Goal: Information Seeking & Learning: Compare options

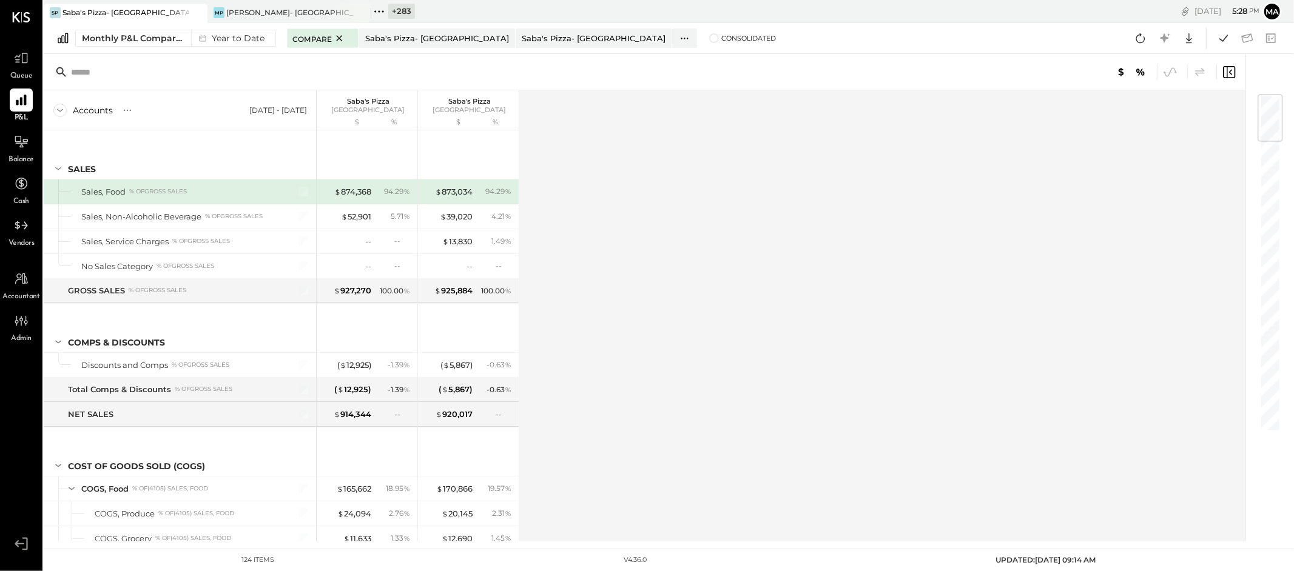
click at [189, 10] on icon at bounding box center [196, 12] width 15 height 15
click at [198, 11] on icon at bounding box center [196, 12] width 15 height 15
click at [51, 9] on icon at bounding box center [52, 12] width 16 height 16
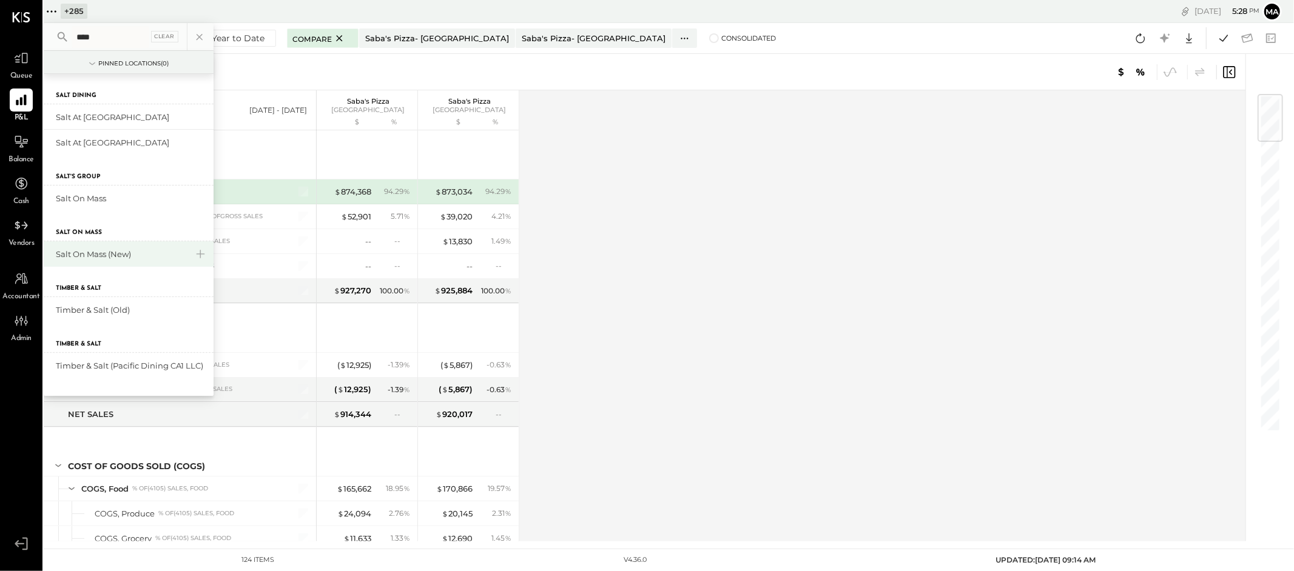
type input "****"
click at [89, 255] on div "Salt On Mass (New)" at bounding box center [121, 255] width 131 height 12
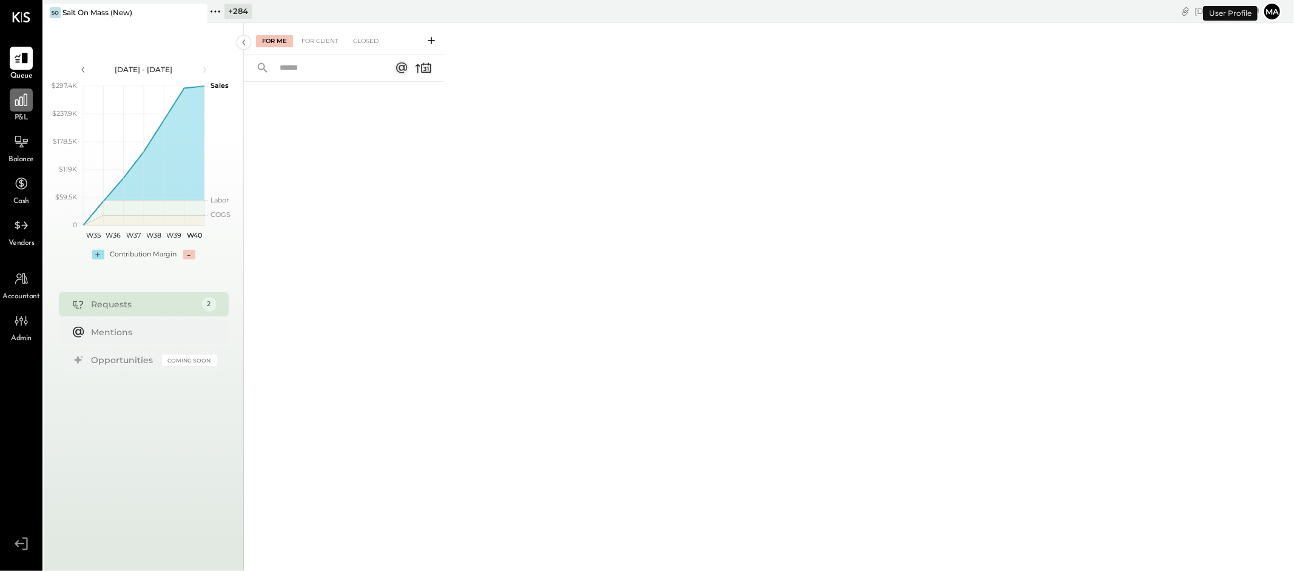
click at [24, 106] on icon at bounding box center [21, 100] width 16 height 16
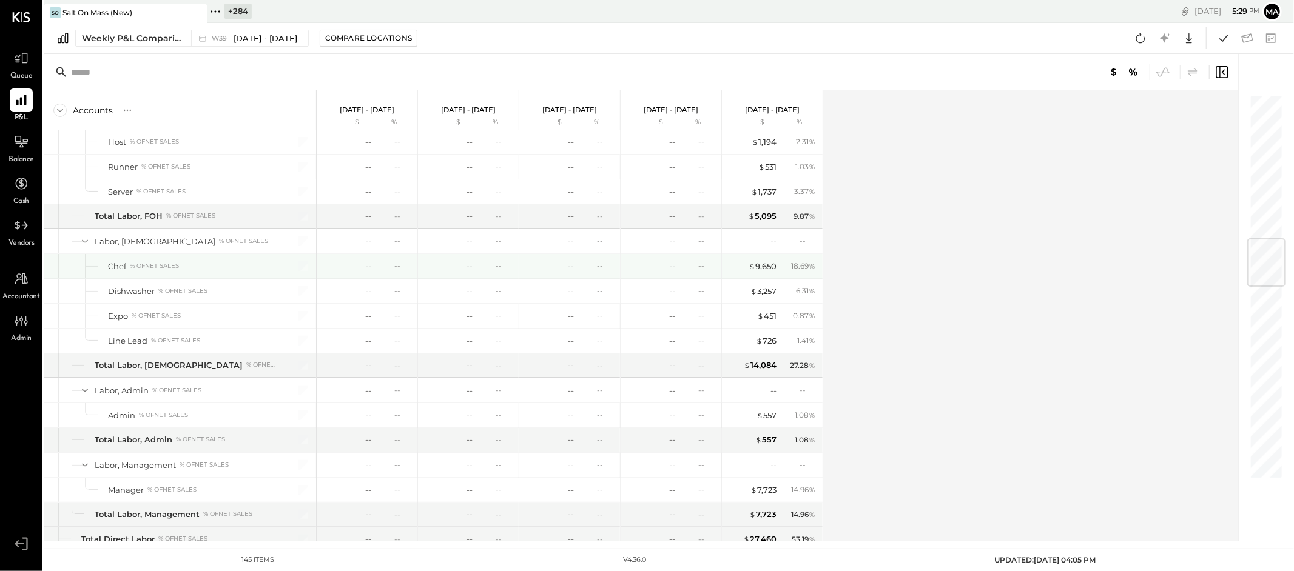
scroll to position [1224, 0]
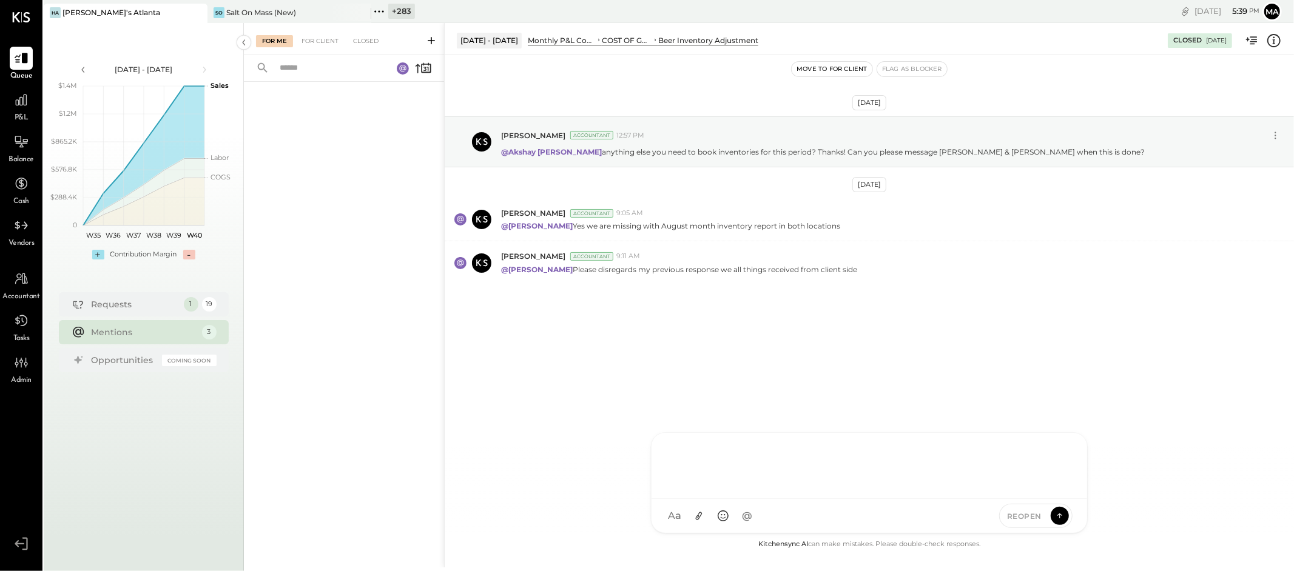
click at [707, 513] on div "AK Akshay koshti SJ Samuel Jimenez SJ Samantha Janco MG Margi Gandhi HN Hal Now…" at bounding box center [869, 482] width 437 height 101
type input "*****"
click at [917, 454] on div "**********" at bounding box center [869, 464] width 411 height 49
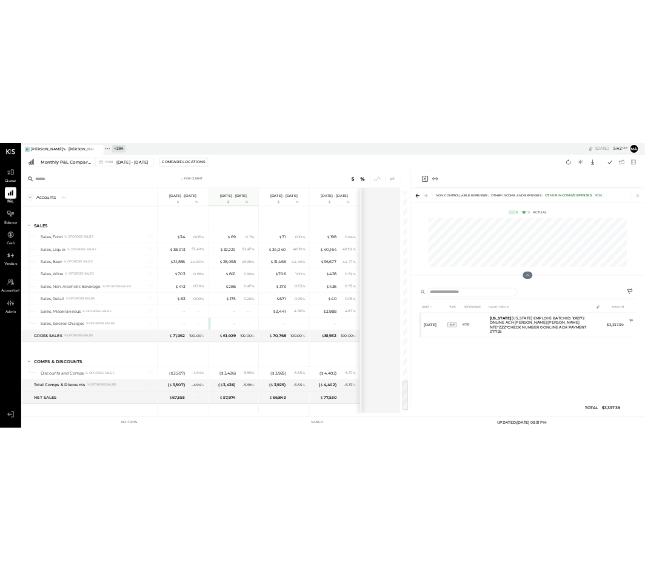
scroll to position [2677, 0]
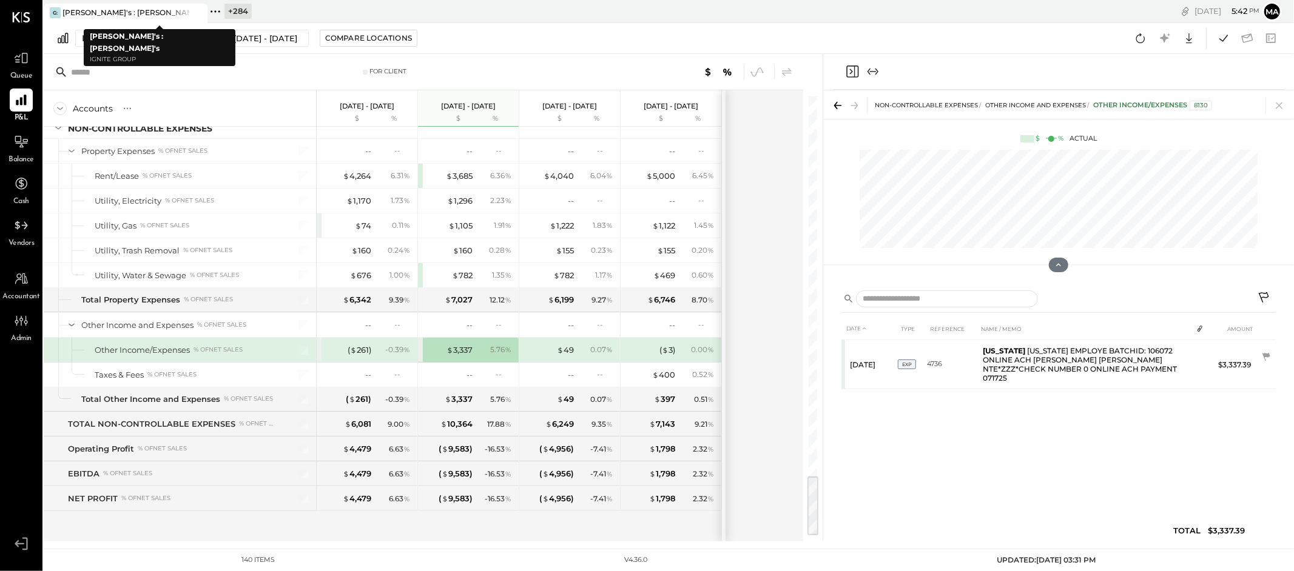
click at [128, 11] on div "[PERSON_NAME]'s : [PERSON_NAME]'s" at bounding box center [125, 12] width 127 height 10
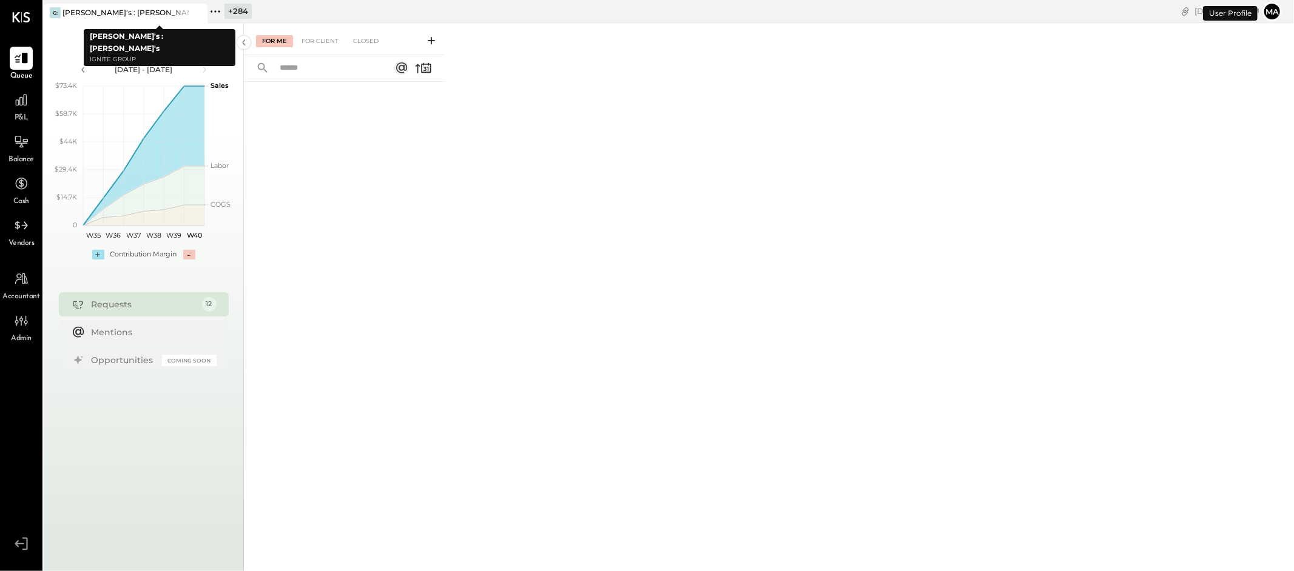
click at [203, 12] on icon at bounding box center [196, 12] width 15 height 15
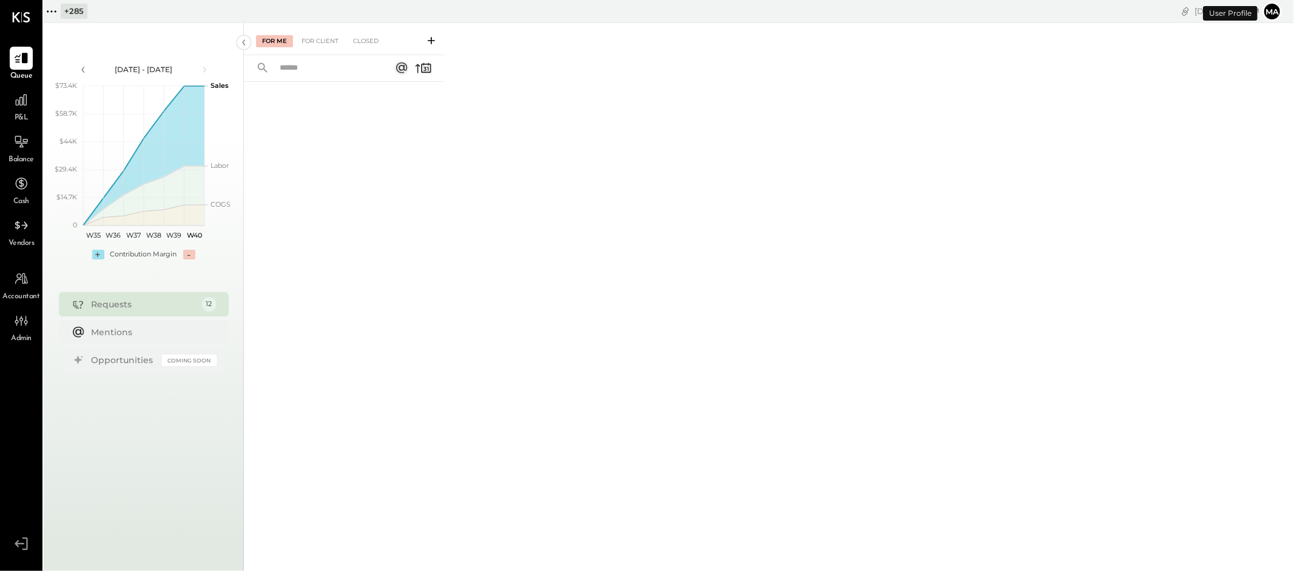
click at [52, 11] on icon at bounding box center [51, 11] width 2 height 2
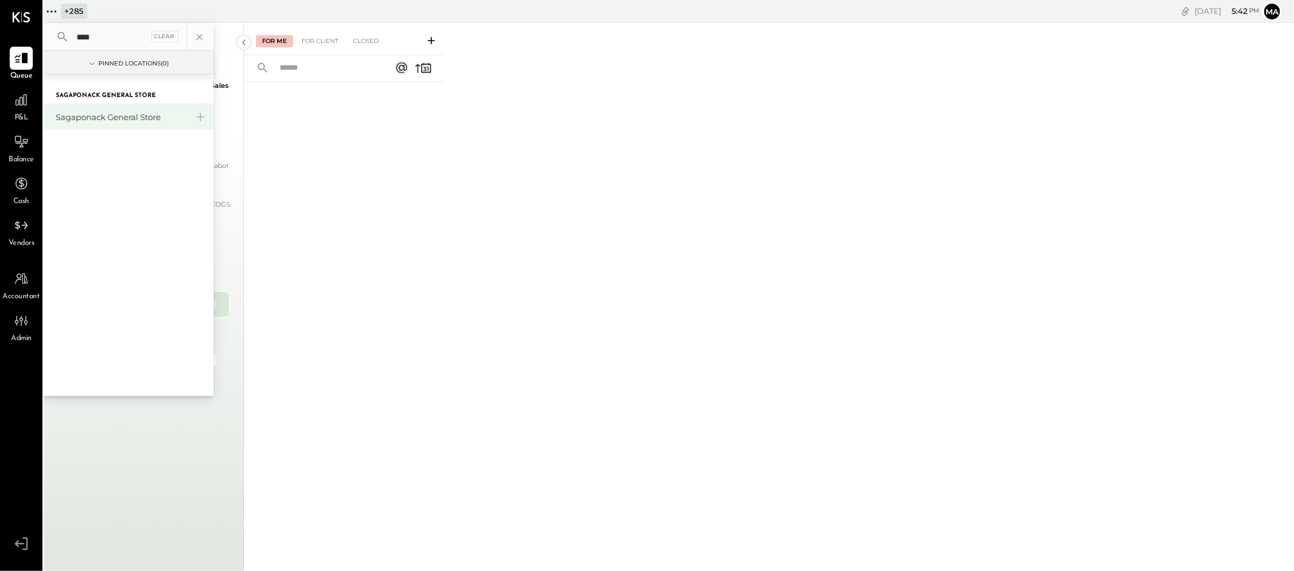
type input "****"
click at [109, 116] on div "Sagaponack General Store" at bounding box center [121, 118] width 131 height 12
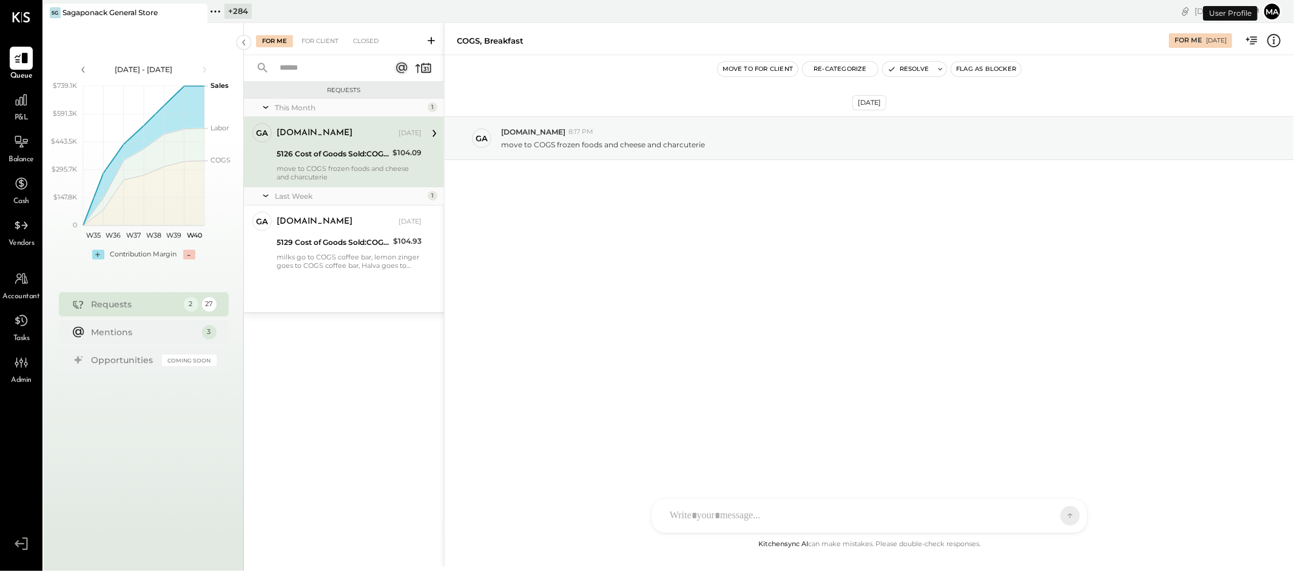
click at [26, 113] on span "P&L" at bounding box center [22, 118] width 14 height 11
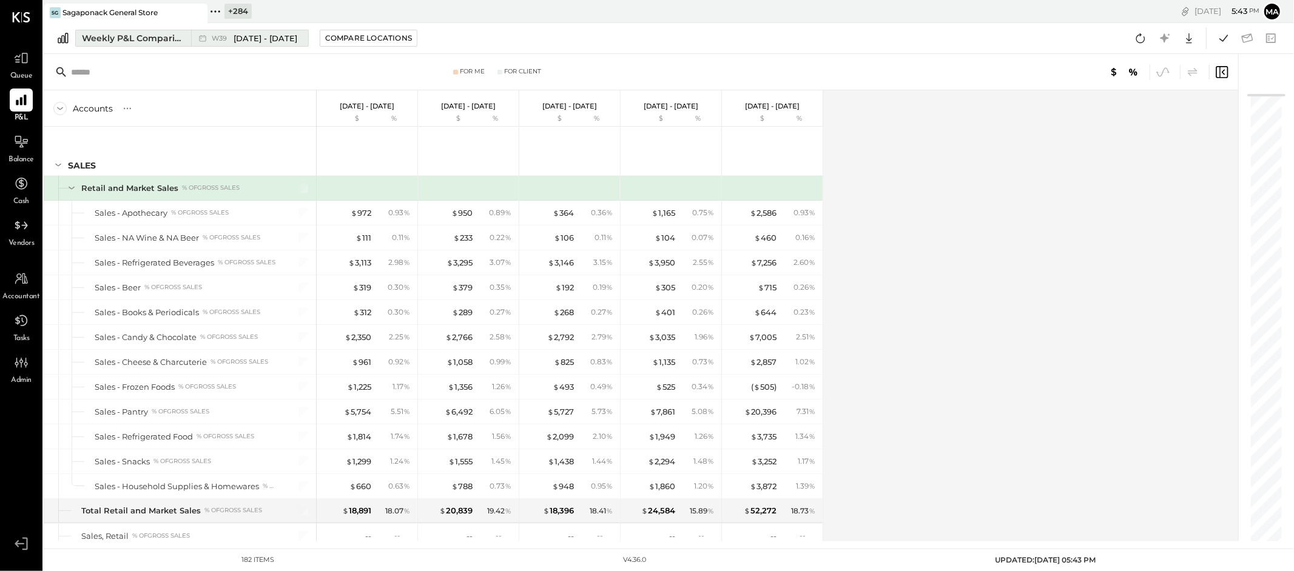
click at [178, 39] on div "Weekly P&L Comparison" at bounding box center [133, 38] width 102 height 12
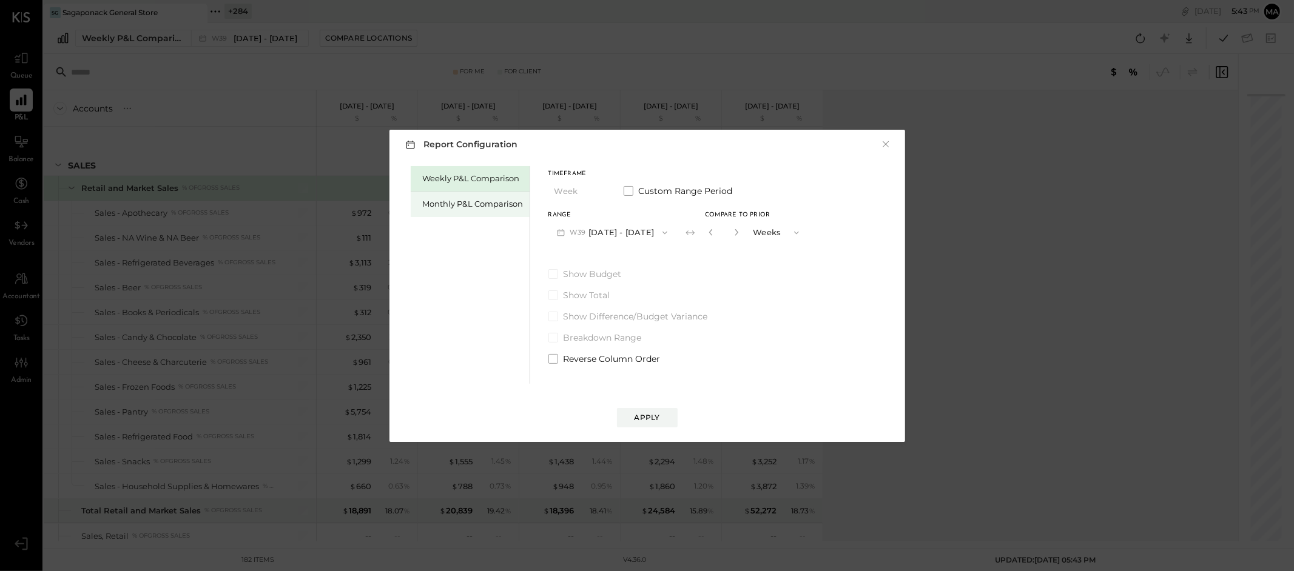
click at [487, 206] on div "Monthly P&L Comparison" at bounding box center [473, 204] width 101 height 12
click at [626, 238] on button "M09 [DATE] - [DATE]" at bounding box center [612, 232] width 128 height 22
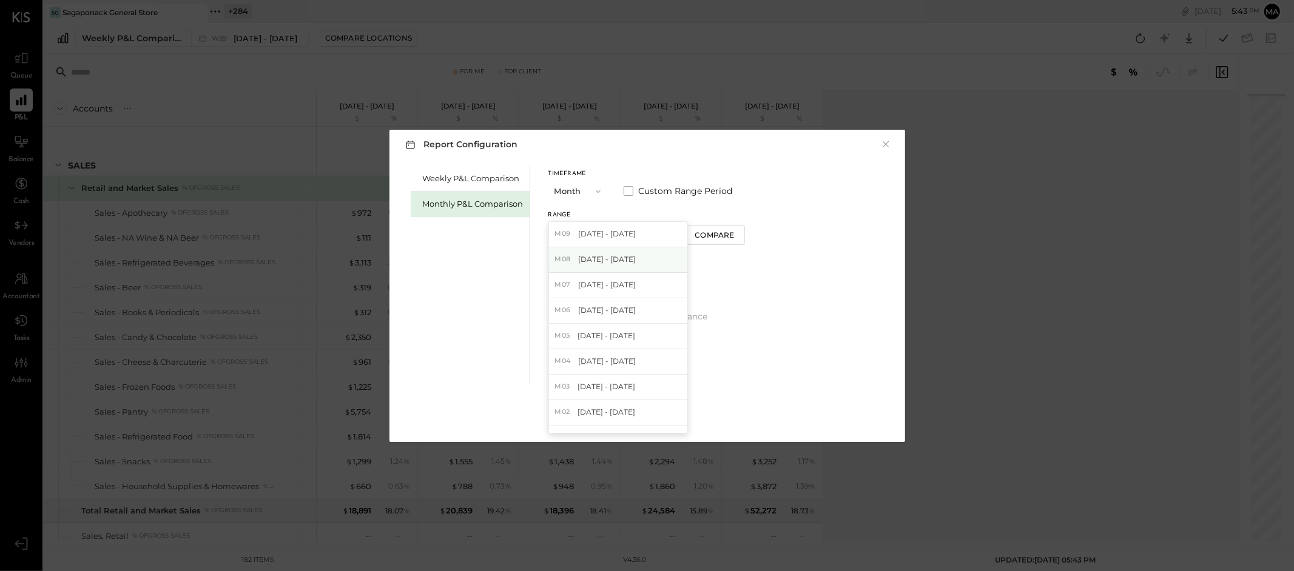
click at [621, 254] on span "[DATE] - [DATE]" at bounding box center [607, 259] width 58 height 10
click at [650, 413] on div "Apply" at bounding box center [646, 417] width 25 height 10
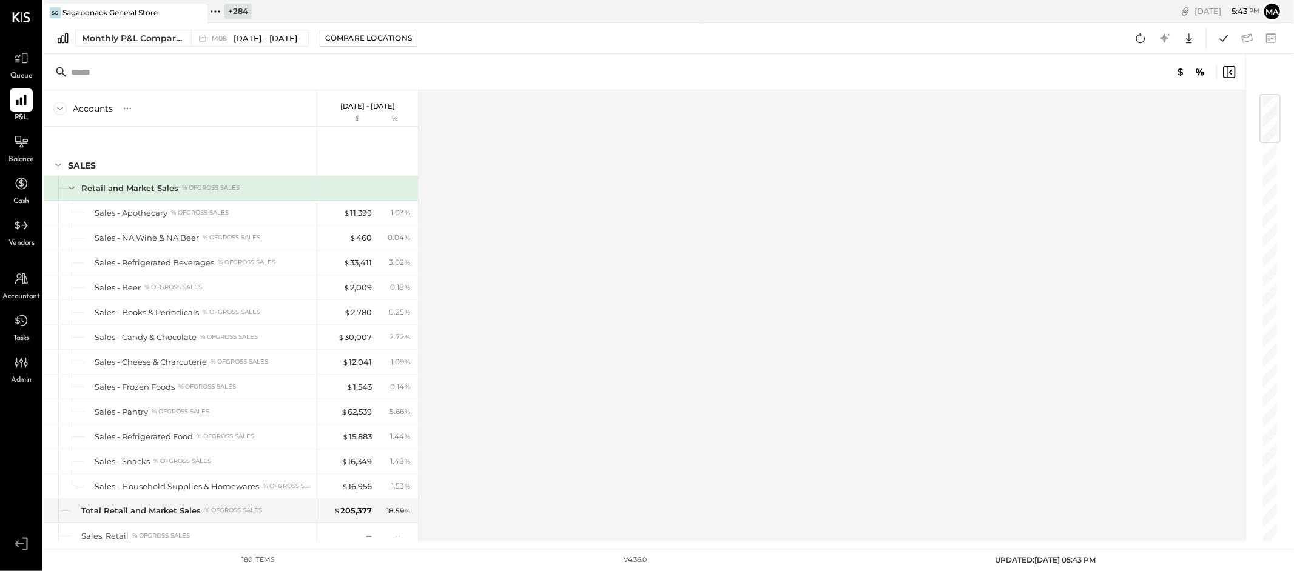
click at [792, 264] on div "Accounts S % GL [DATE] - [DATE] $ % SALES Retail and Market Sales % of GROSS SA…" at bounding box center [645, 315] width 1203 height 451
click at [773, 238] on div "Accounts S % GL [DATE] - [DATE] $ % SALES Retail and Market Sales % of GROSS SA…" at bounding box center [645, 315] width 1203 height 451
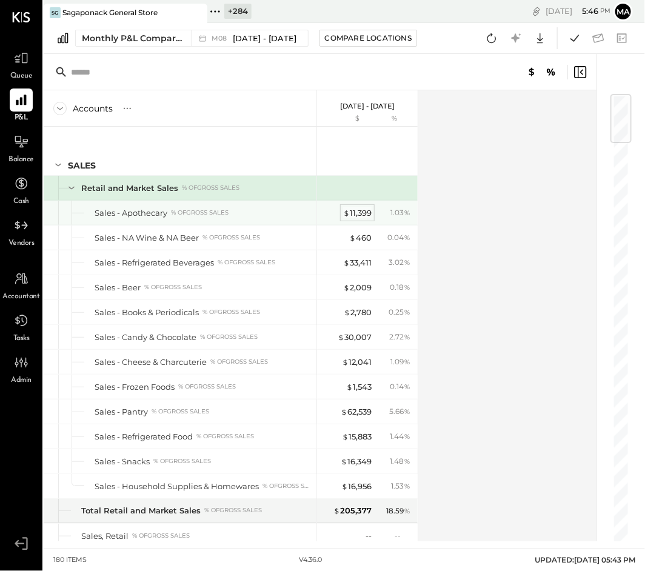
click at [357, 212] on div "$ 11,399" at bounding box center [357, 213] width 29 height 12
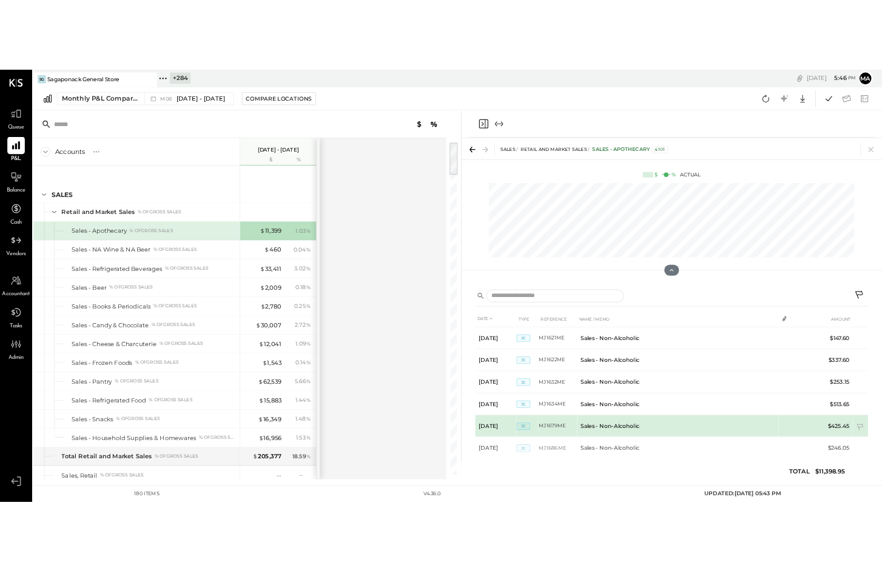
scroll to position [40, 0]
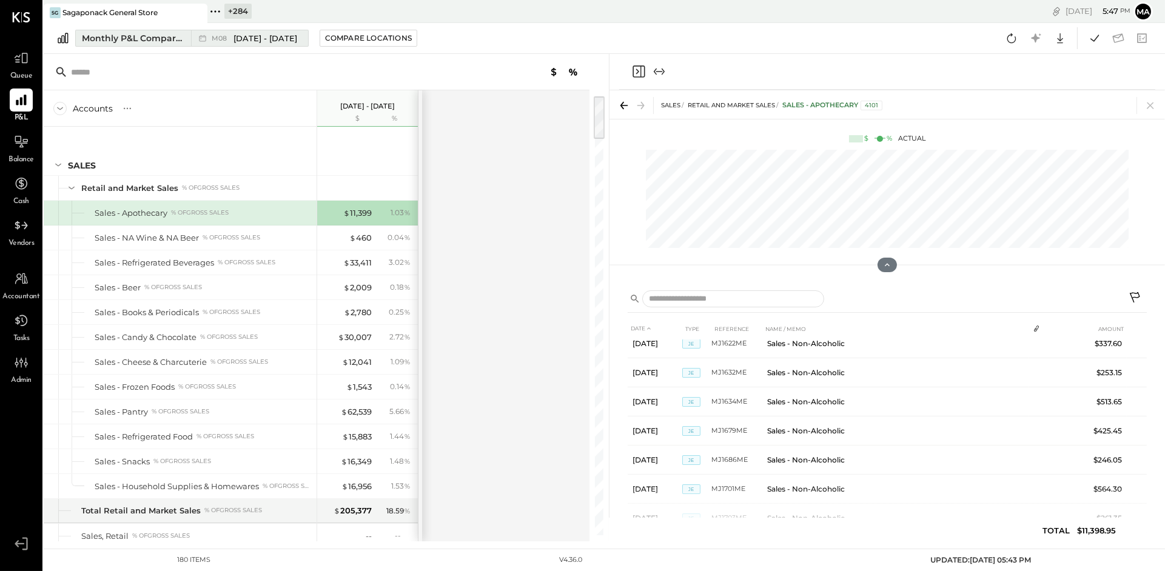
click at [208, 38] on icon at bounding box center [203, 38] width 12 height 12
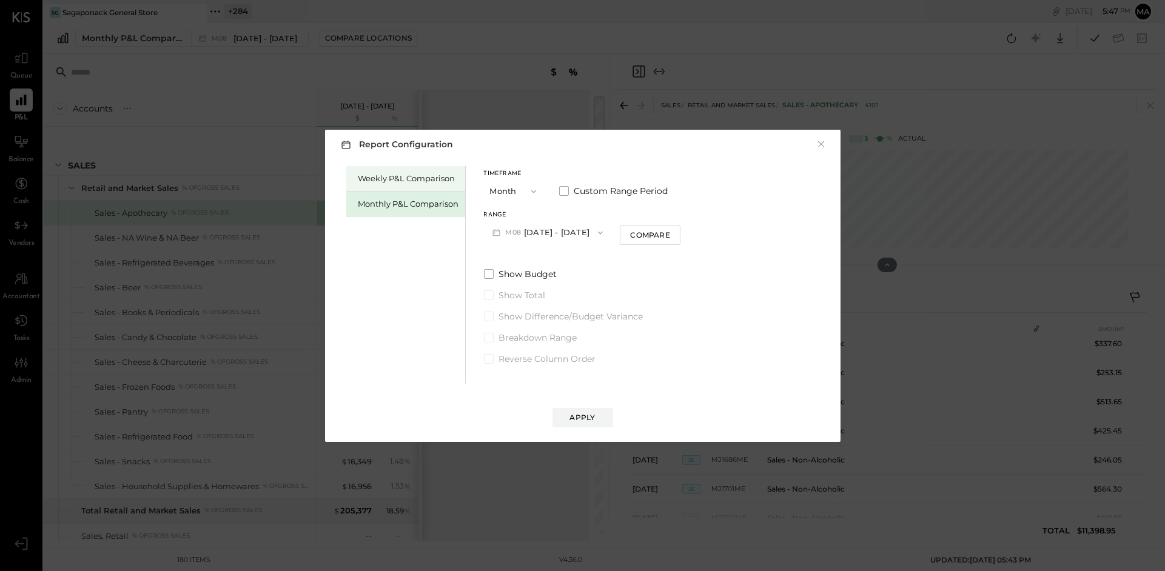
click at [420, 177] on div "Weekly P&L Comparison" at bounding box center [408, 179] width 101 height 12
click at [589, 234] on button "W40 [DATE] - [DATE]" at bounding box center [548, 232] width 128 height 22
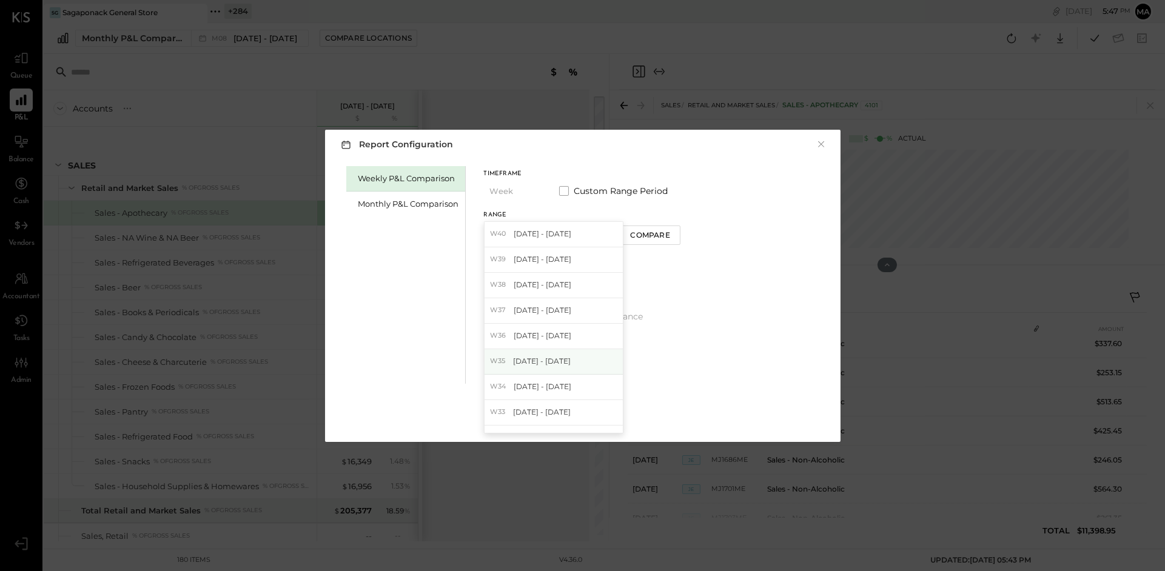
click at [537, 362] on span "[DATE] - [DATE]" at bounding box center [542, 361] width 58 height 10
click at [654, 232] on div "Compare" at bounding box center [649, 235] width 39 height 10
click at [674, 234] on icon "button" at bounding box center [671, 232] width 7 height 7
type input "*"
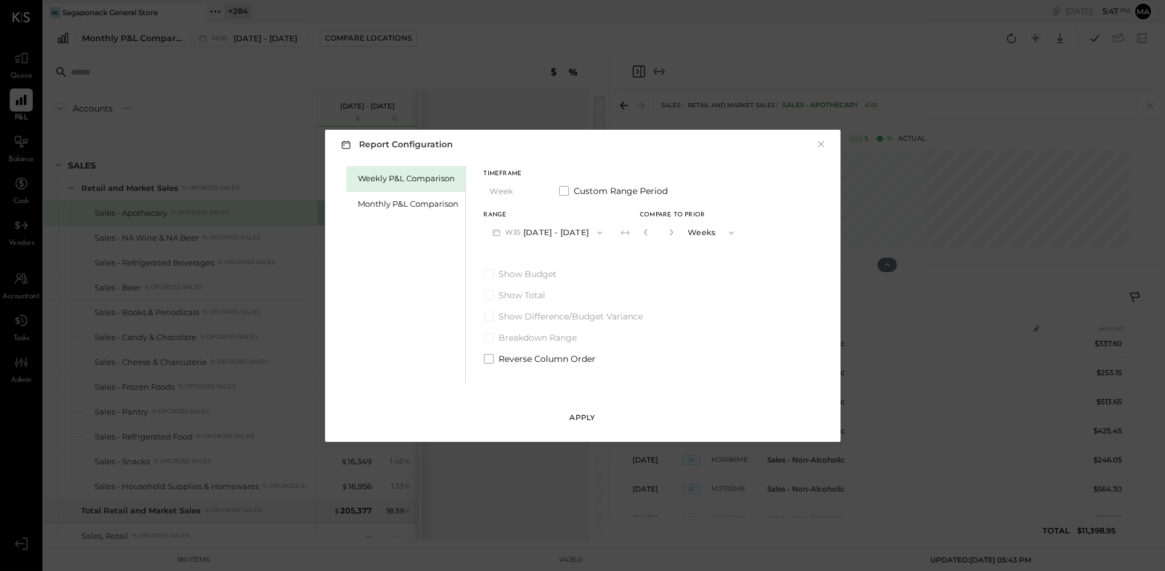
click at [579, 414] on div "Apply" at bounding box center [582, 417] width 25 height 10
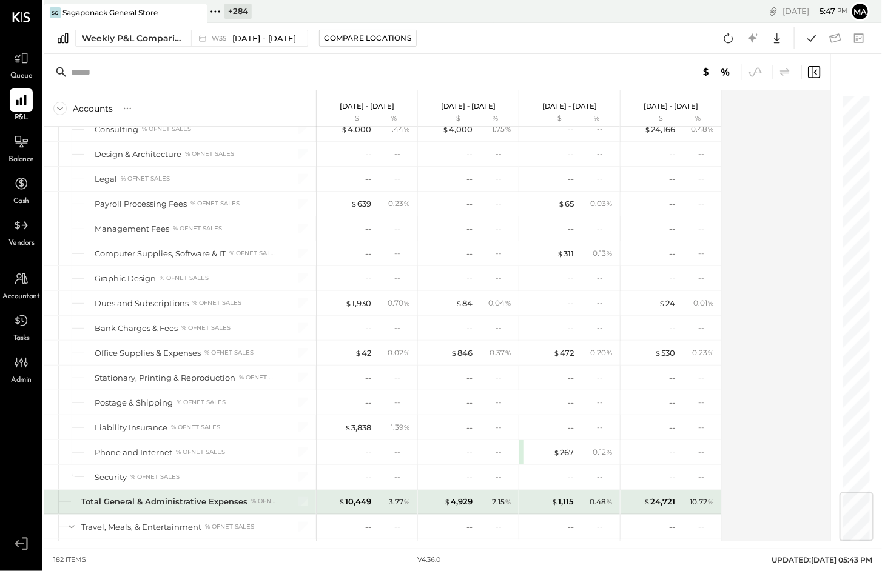
scroll to position [3949, 0]
